Goal: Information Seeking & Learning: Learn about a topic

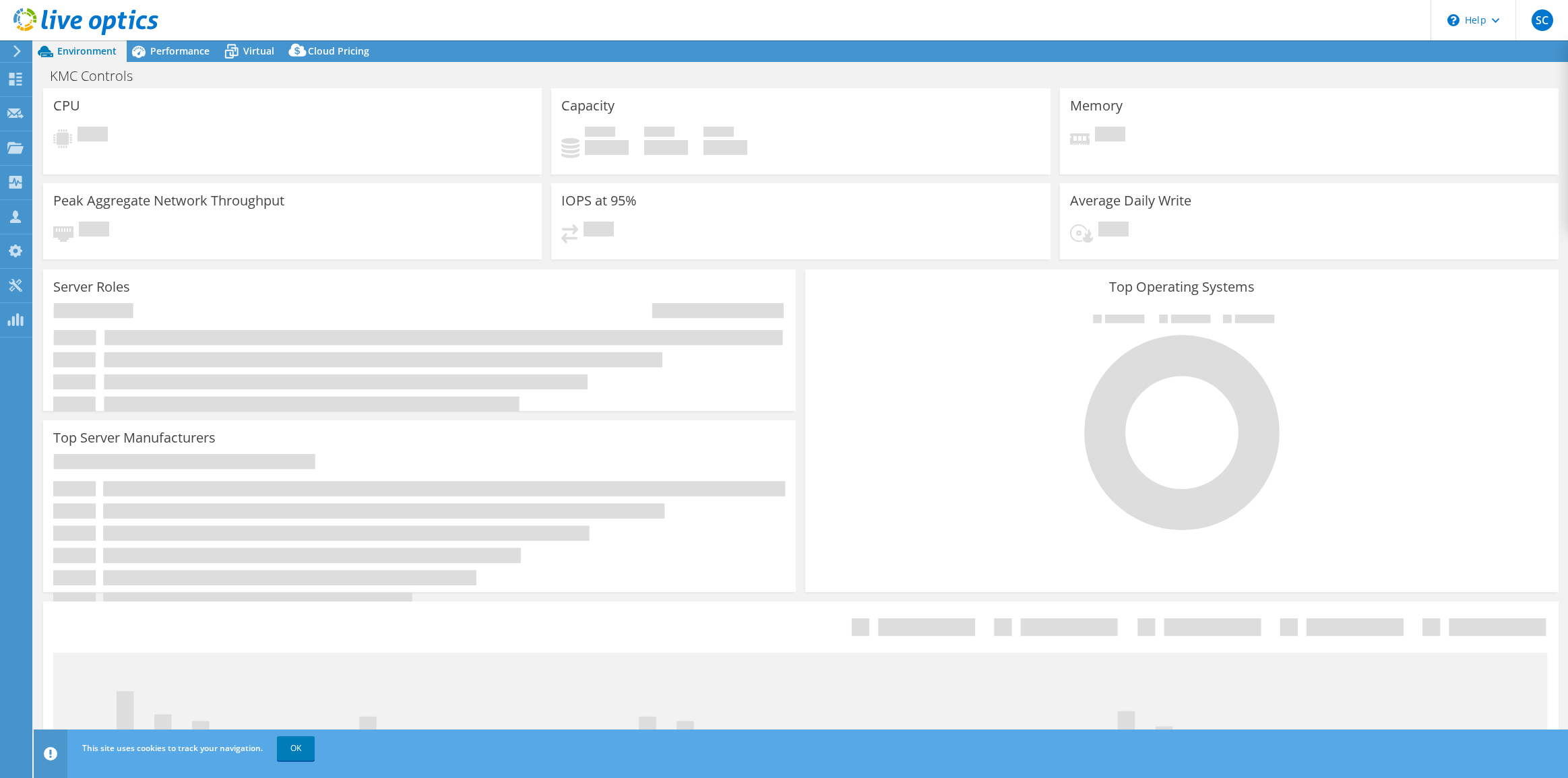
select select "USD"
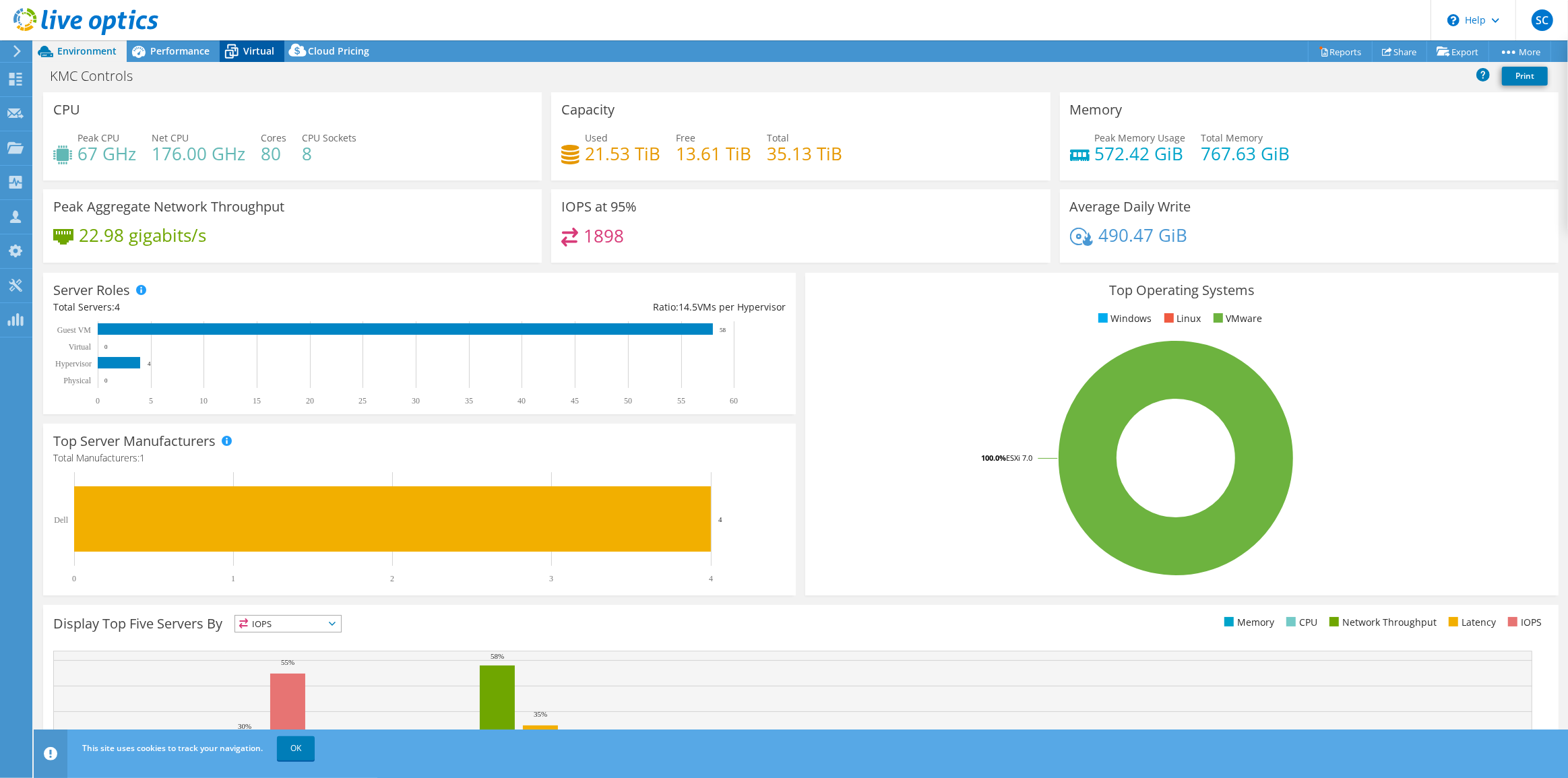
click at [249, 54] on span "Virtual" at bounding box center [259, 50] width 31 height 13
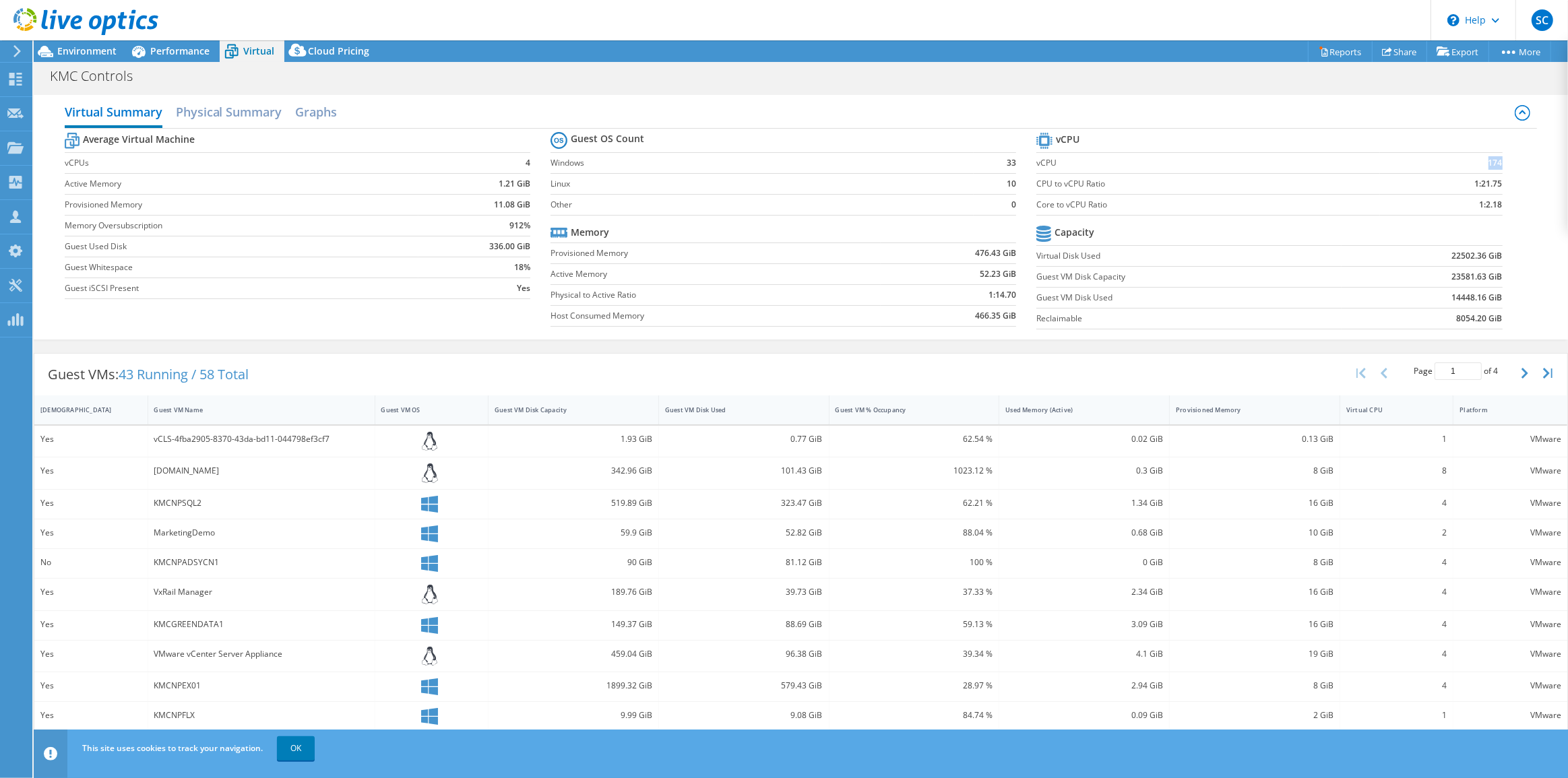
drag, startPoint x: 1478, startPoint y: 164, endPoint x: 1492, endPoint y: 164, distance: 14.0
click at [1492, 164] on td "174" at bounding box center [1441, 163] width 123 height 21
drag, startPoint x: 1469, startPoint y: 204, endPoint x: 1485, endPoint y: 218, distance: 21.3
click at [1495, 206] on section "vCPU vCPU 174 CPU to vCPU Ratio 1:21.75 Core to vCPU Ratio 1:2.18 Capacity Virt…" at bounding box center [1279, 233] width 486 height 207
click at [182, 55] on span "Performance" at bounding box center [180, 50] width 59 height 13
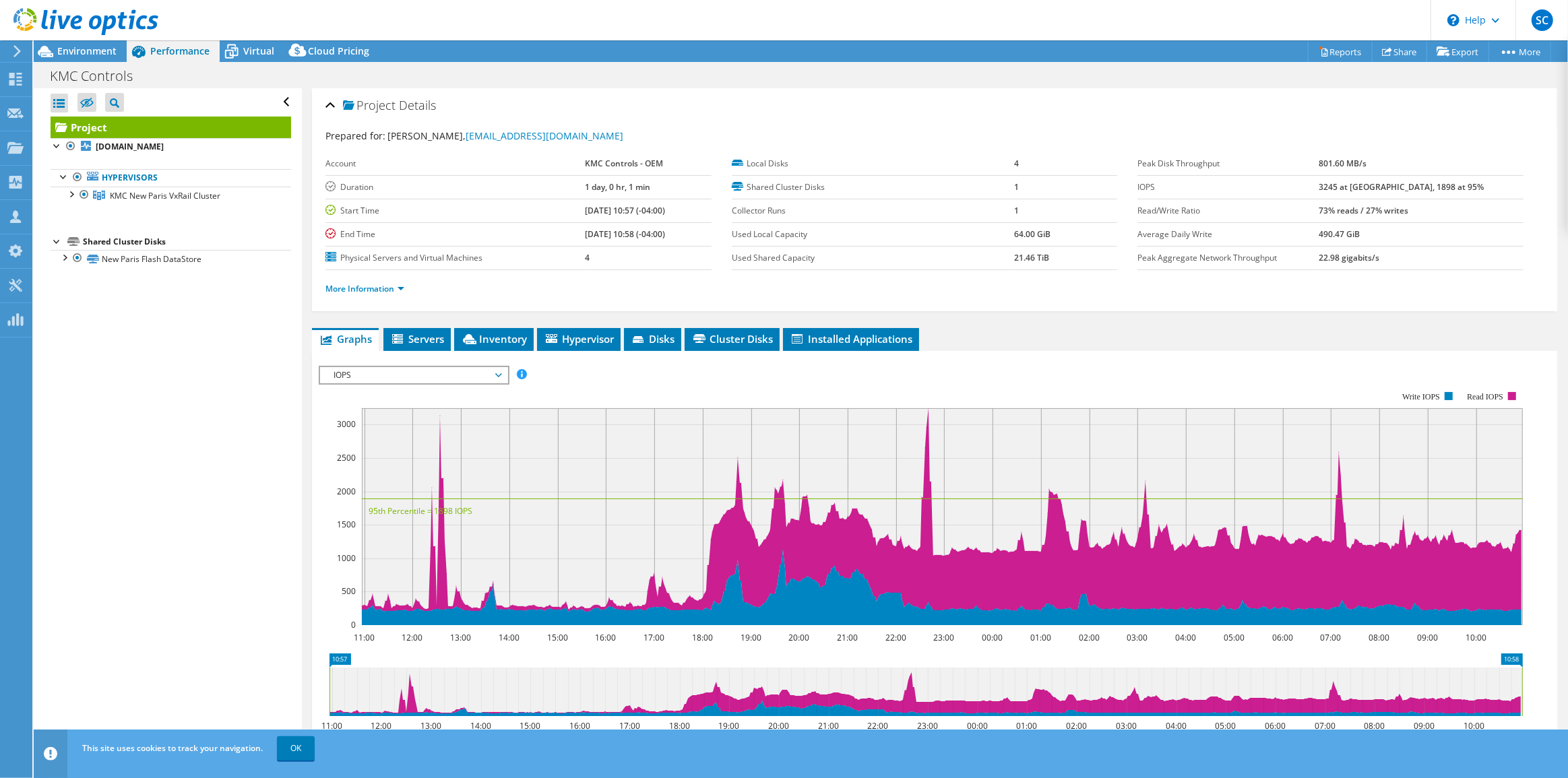
drag, startPoint x: 72, startPoint y: 195, endPoint x: 71, endPoint y: 204, distance: 9.1
click at [72, 195] on div at bounding box center [70, 193] width 14 height 14
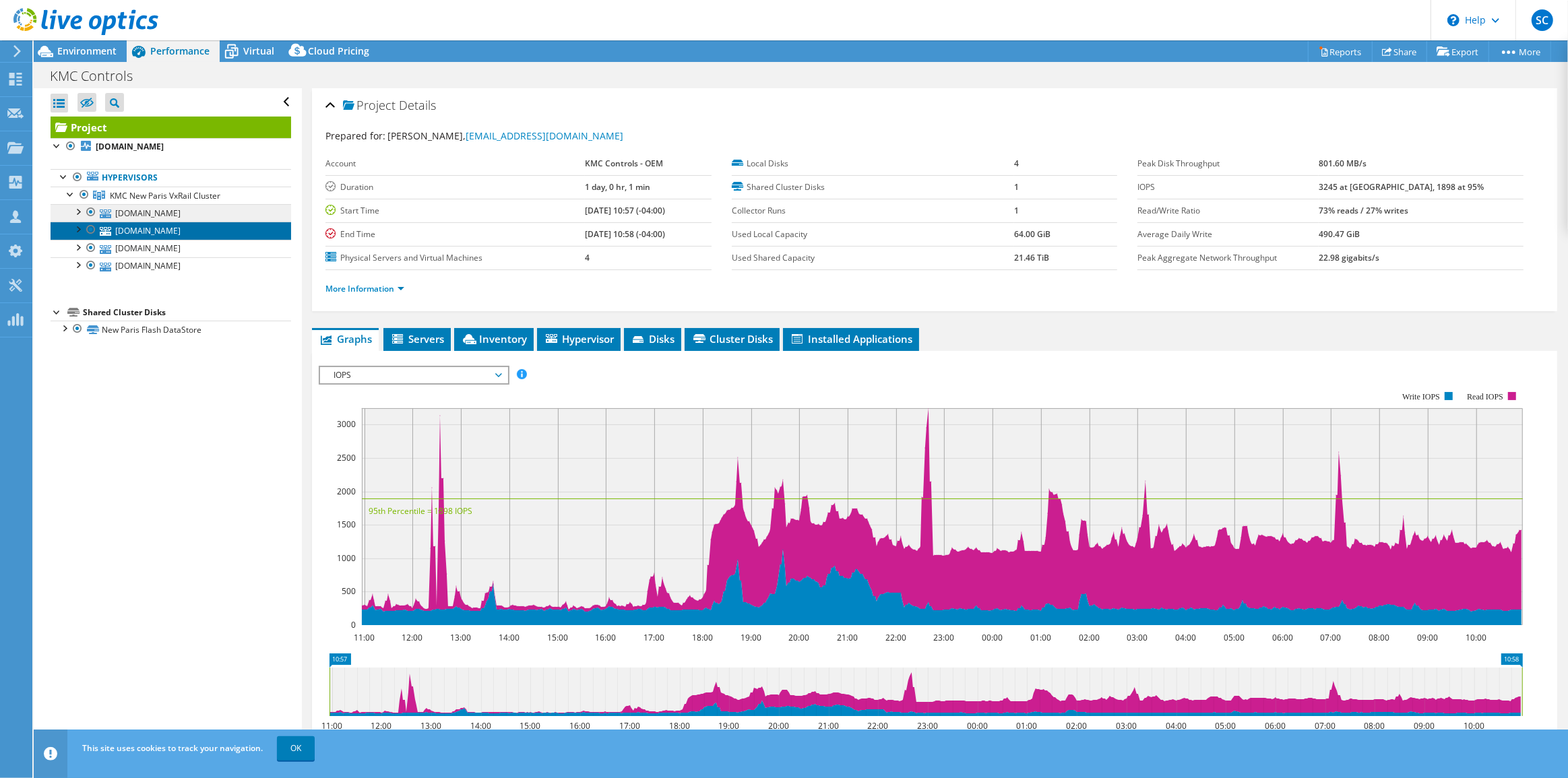
click at [149, 220] on ul "[DOMAIN_NAME] DE300171900594-01-01-service-datastore1 New Paris Flash DataStore" at bounding box center [171, 239] width 241 height 70
click at [165, 246] on link "[DOMAIN_NAME]" at bounding box center [171, 248] width 241 height 18
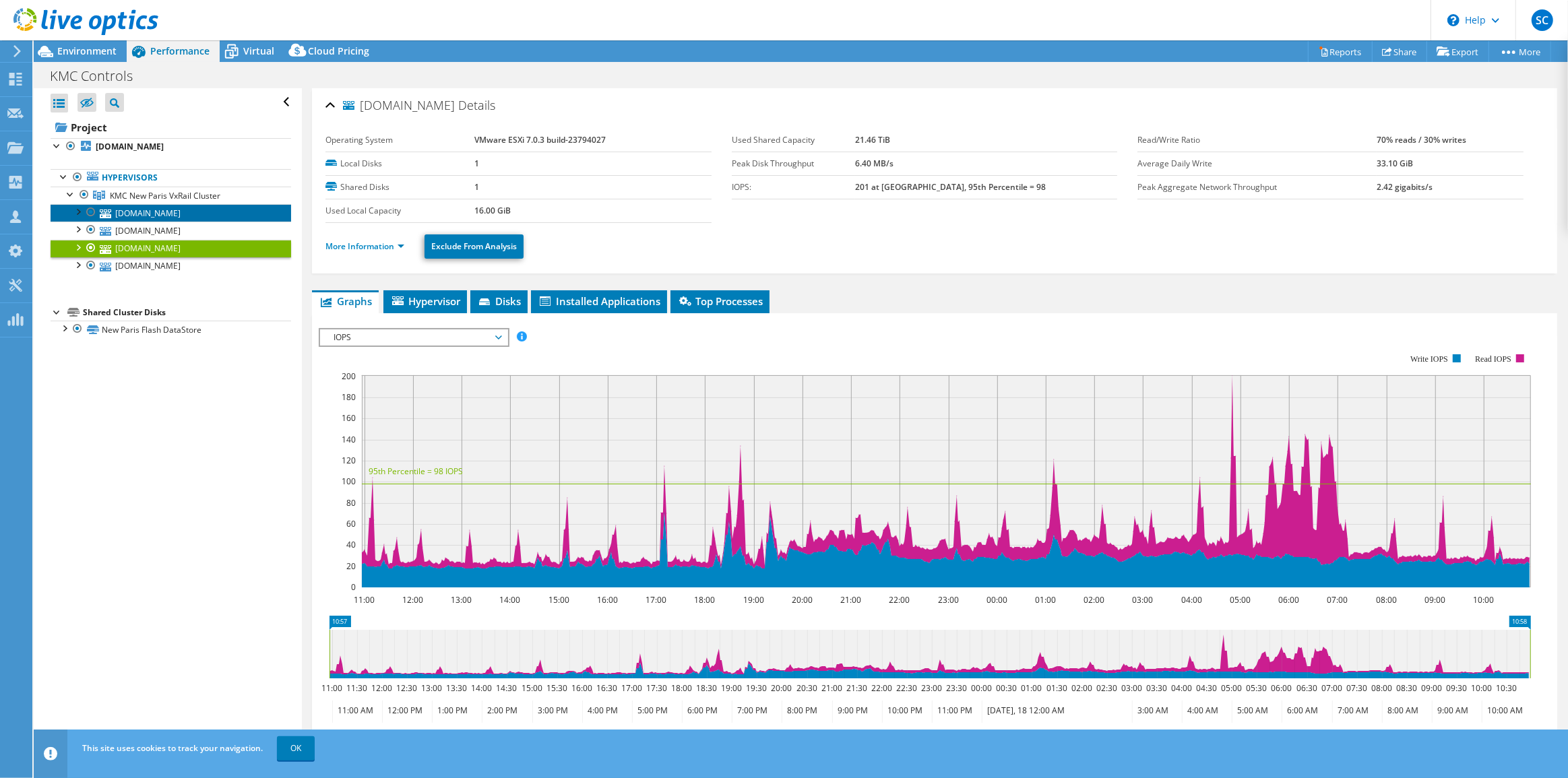
click at [164, 214] on link "[DOMAIN_NAME]" at bounding box center [171, 213] width 241 height 18
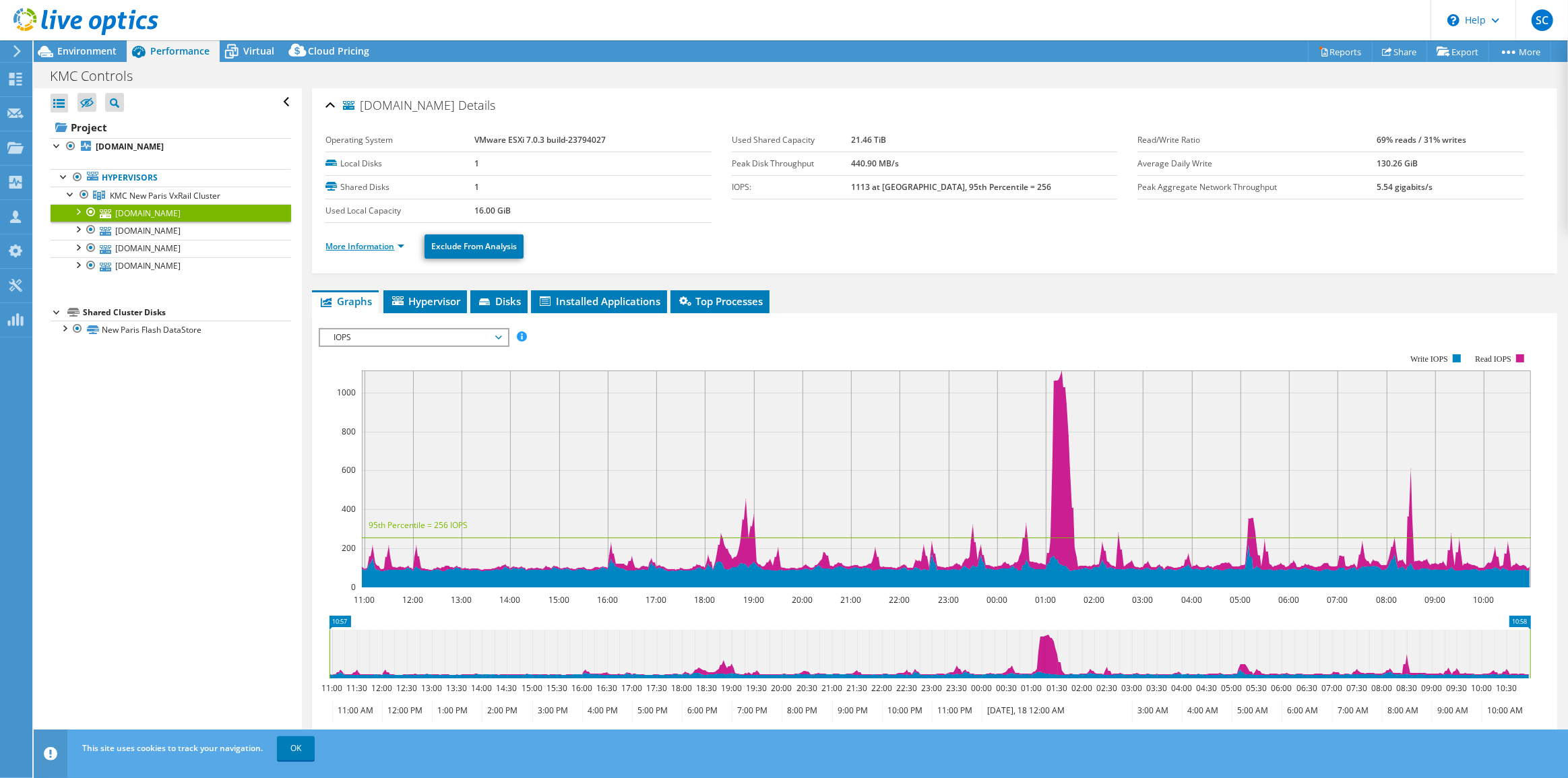
click at [379, 247] on link "More Information" at bounding box center [365, 247] width 79 height 12
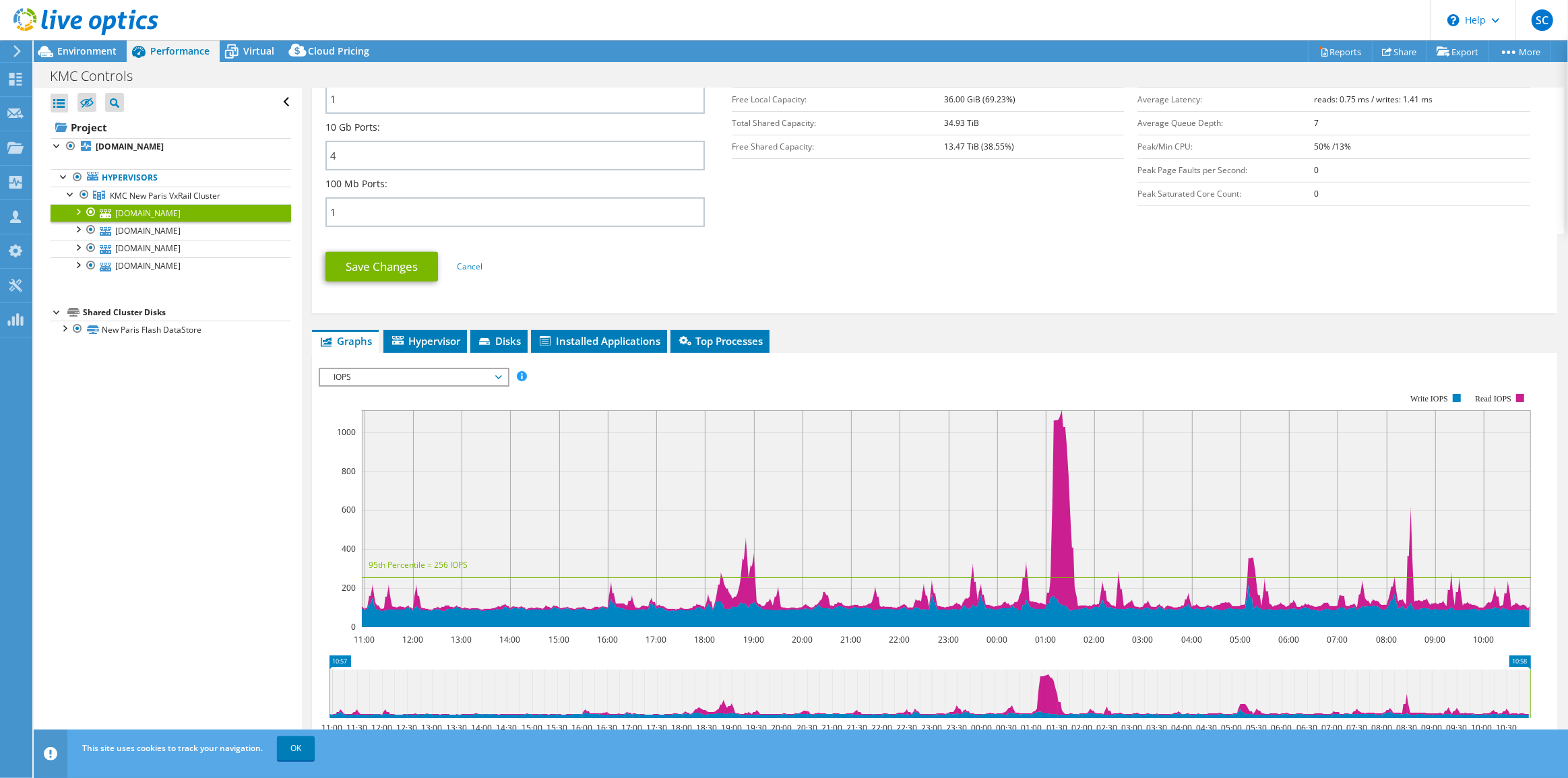
scroll to position [612, 0]
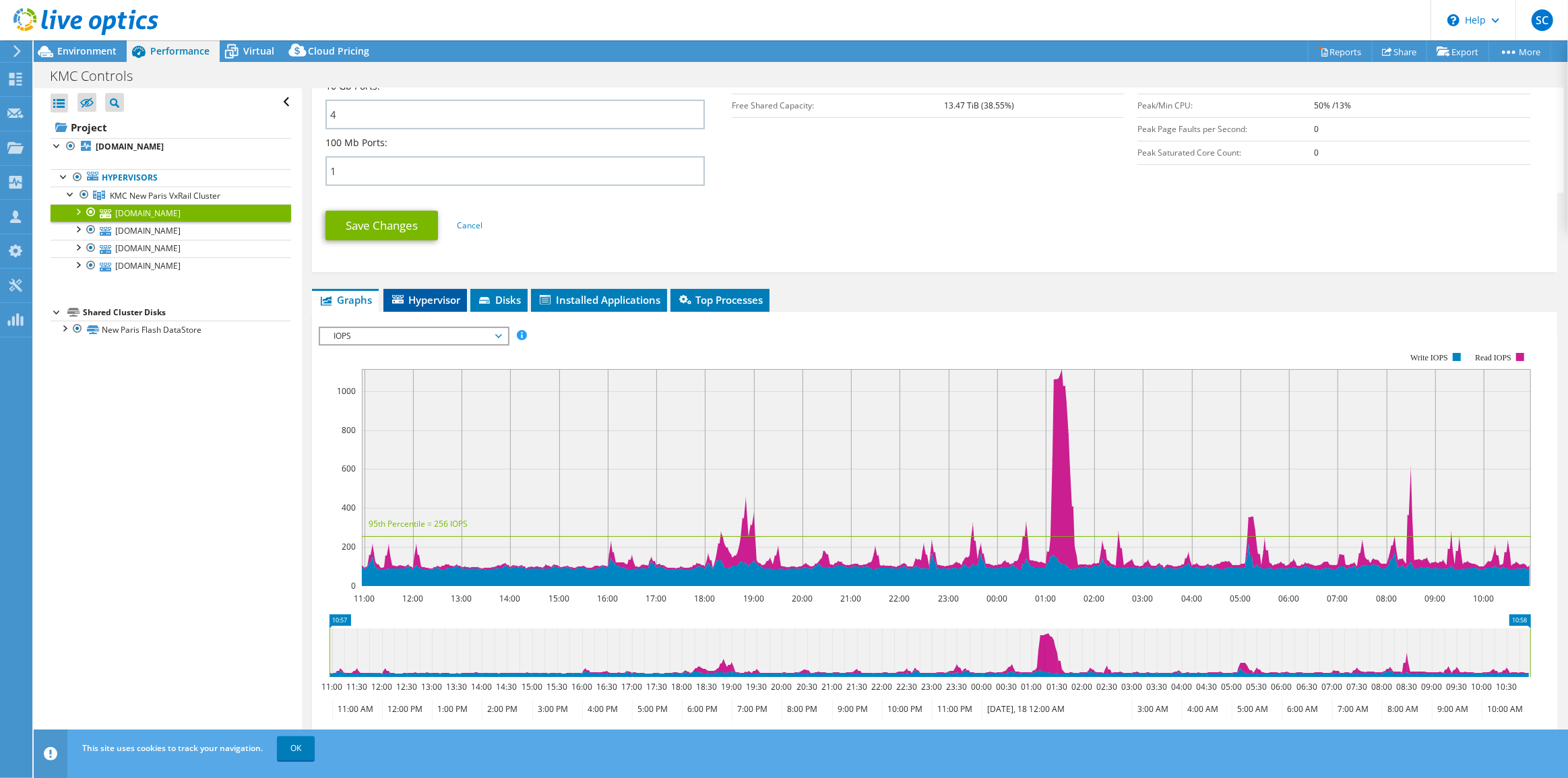
click at [418, 305] on span "Hypervisor" at bounding box center [425, 300] width 70 height 14
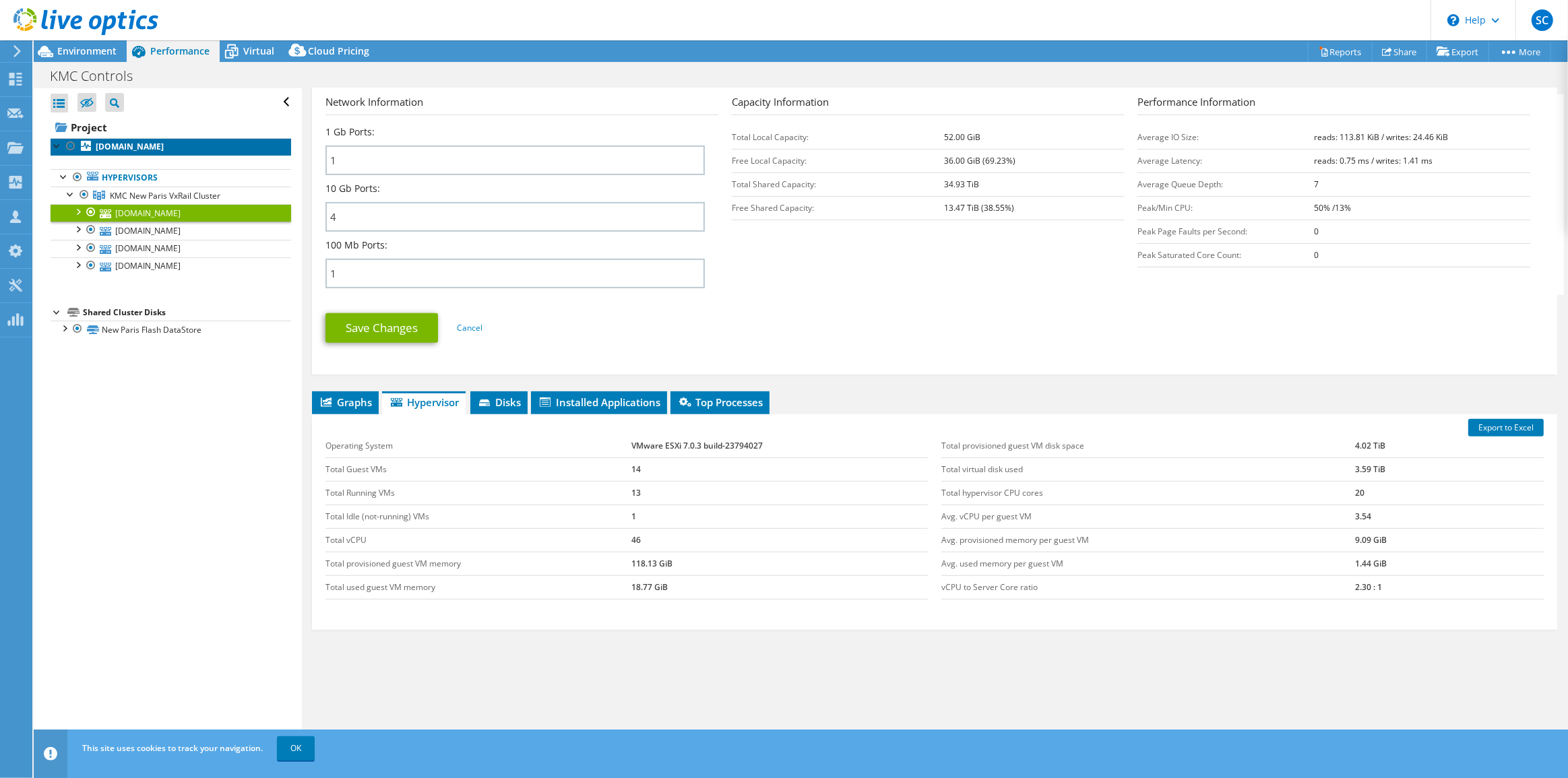
click at [120, 147] on b "[DOMAIN_NAME]" at bounding box center [130, 147] width 68 height 12
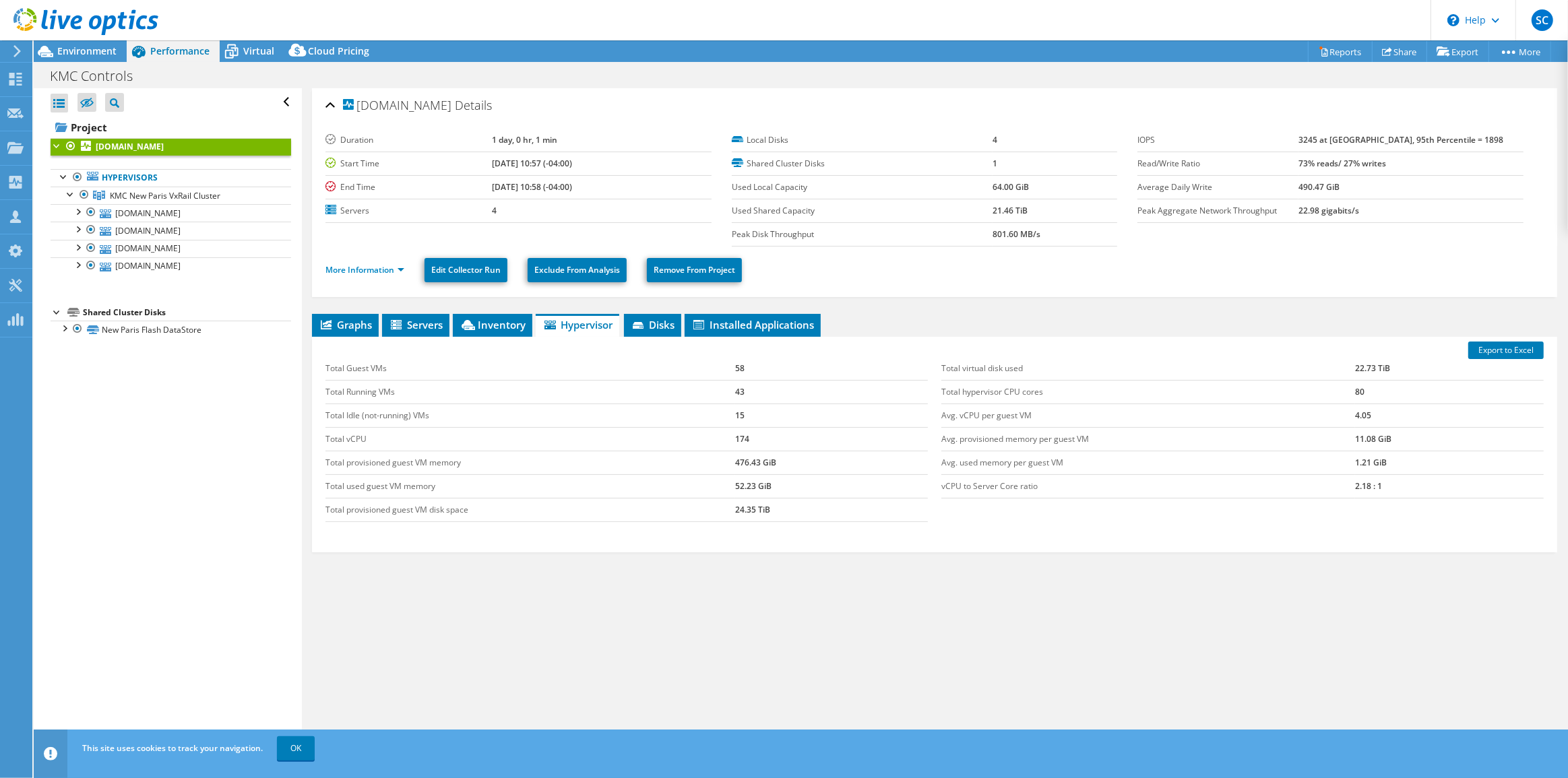
scroll to position [0, 0]
click at [254, 54] on span "Virtual" at bounding box center [259, 50] width 31 height 13
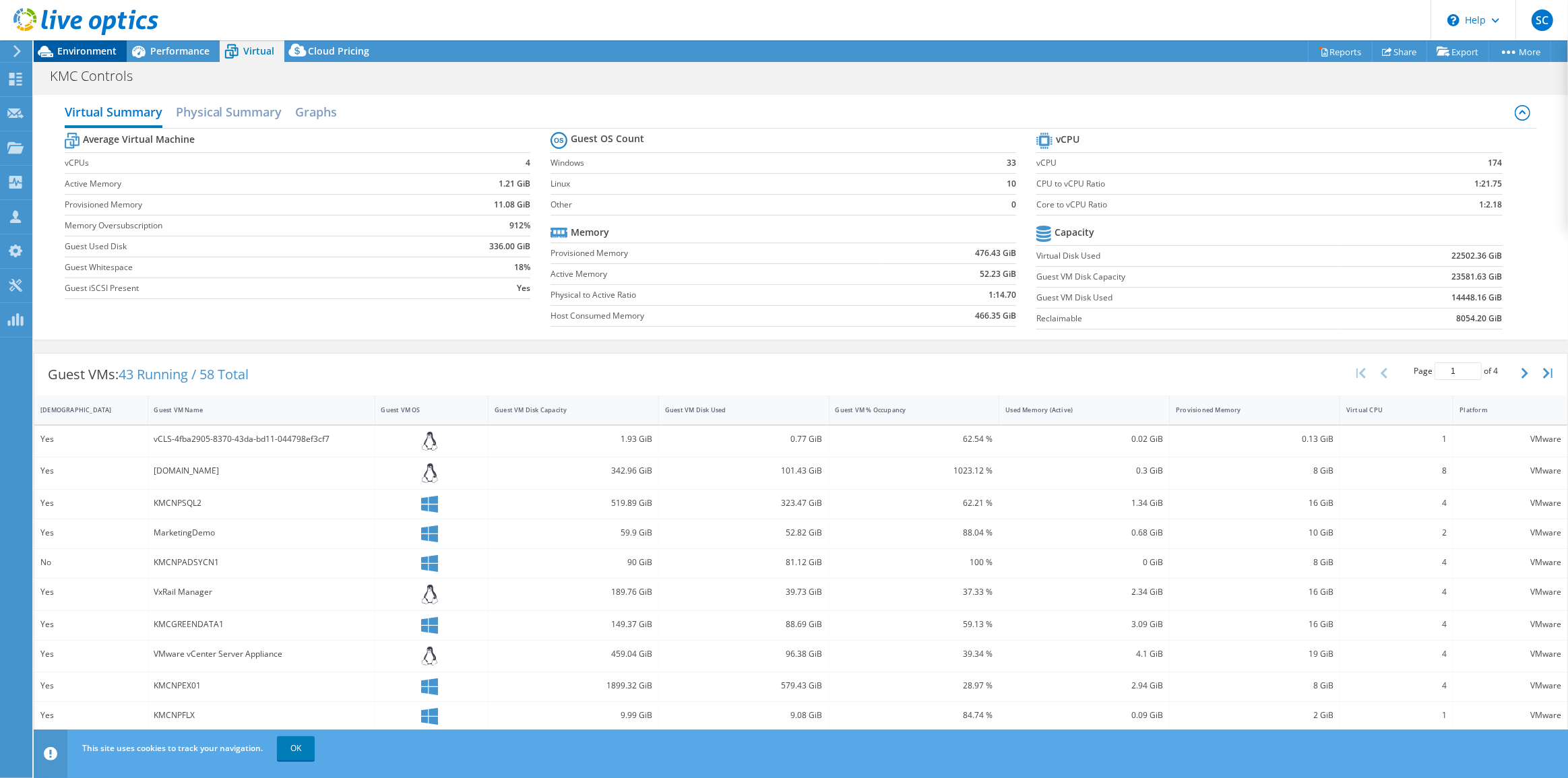
click at [89, 49] on span "Environment" at bounding box center [87, 50] width 59 height 13
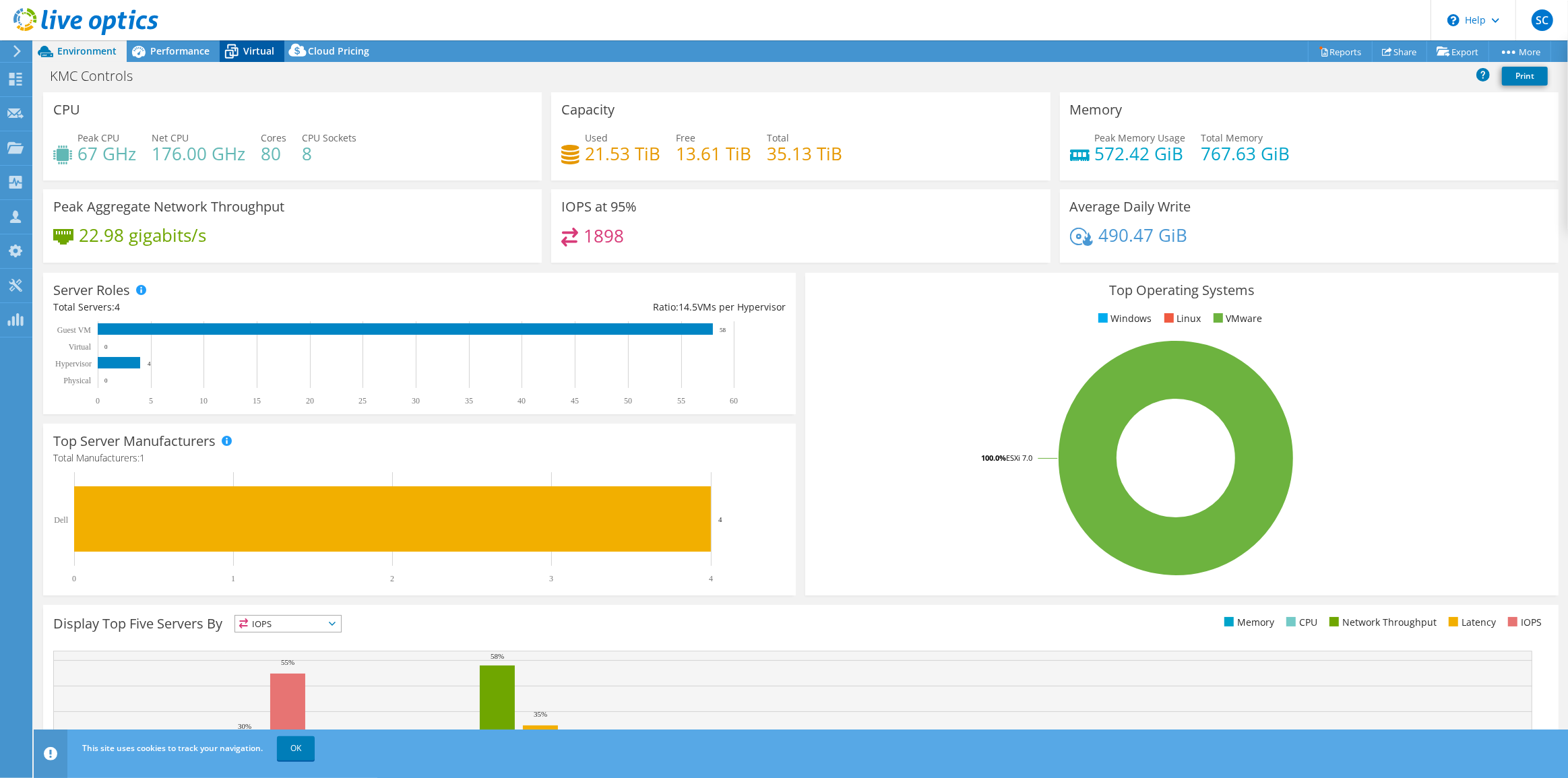
click at [244, 53] on span "Virtual" at bounding box center [259, 50] width 31 height 13
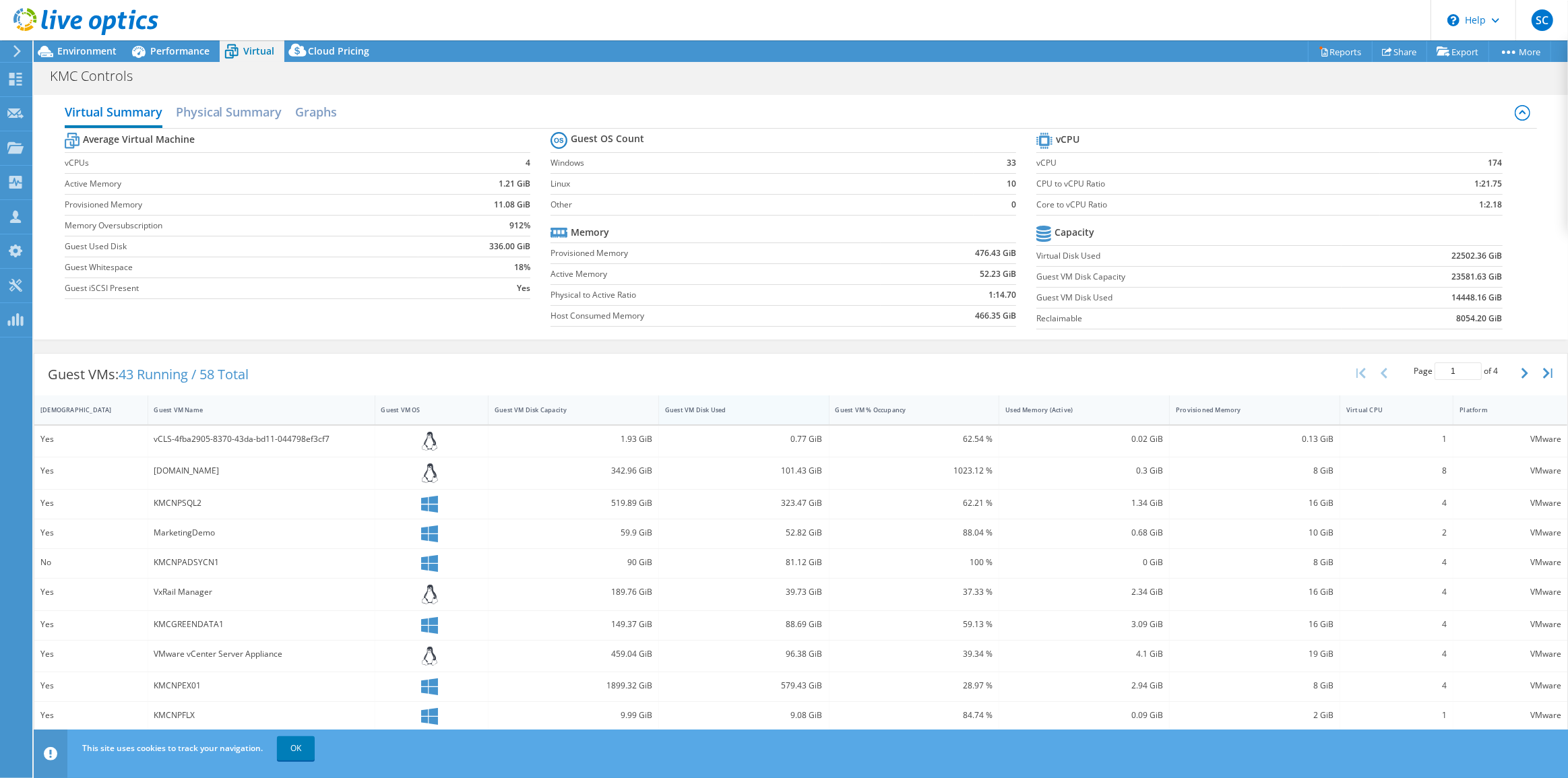
click at [700, 406] on div "Guest VM Disk Used" at bounding box center [735, 409] width 142 height 8
